Goal: Transaction & Acquisition: Download file/media

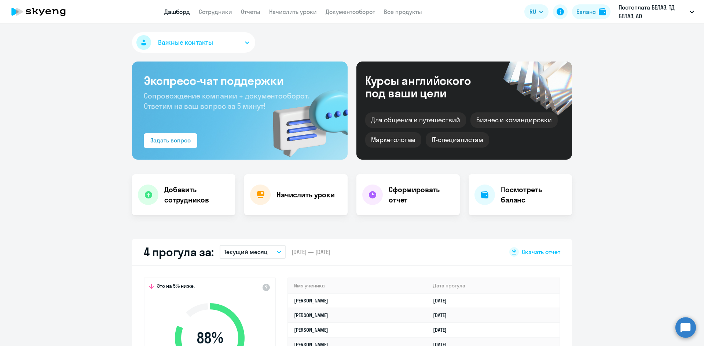
select select "30"
click at [261, 12] on nav "Дашборд Сотрудники Отчеты Начислить уроки Документооборот Все продукты" at bounding box center [293, 11] width 258 height 9
click at [255, 12] on link "Отчеты" at bounding box center [250, 11] width 19 height 7
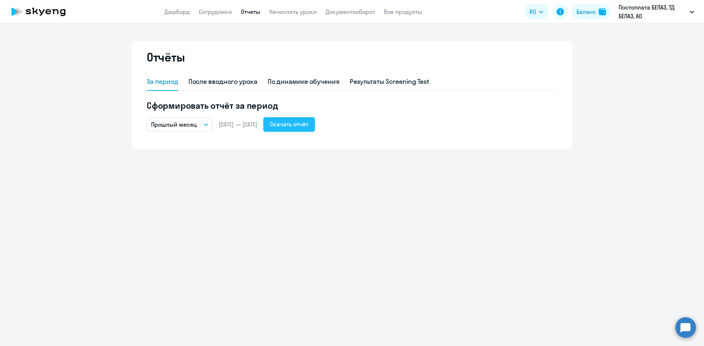
click at [298, 125] on div "Скачать отчёт" at bounding box center [289, 124] width 38 height 9
click at [314, 119] on button "Скачать отчёт" at bounding box center [289, 124] width 52 height 15
